Goal: Find specific page/section: Find specific page/section

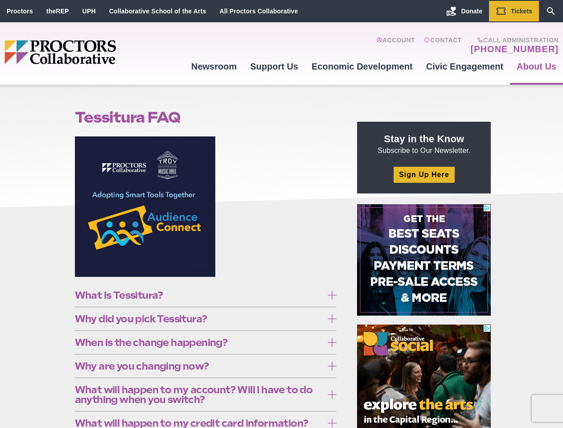
click at [281, 214] on figure at bounding box center [206, 209] width 262 height 147
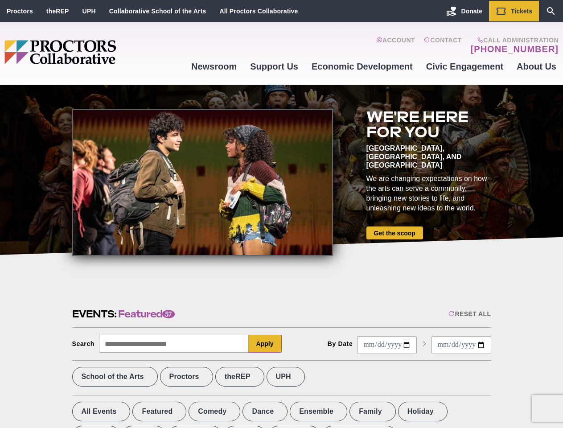
click at [281, 214] on div at bounding box center [202, 182] width 261 height 147
click at [469, 314] on div "Reset All" at bounding box center [470, 313] width 42 height 7
click at [265, 344] on button "Apply" at bounding box center [265, 344] width 33 height 18
